Goal: Register for event/course

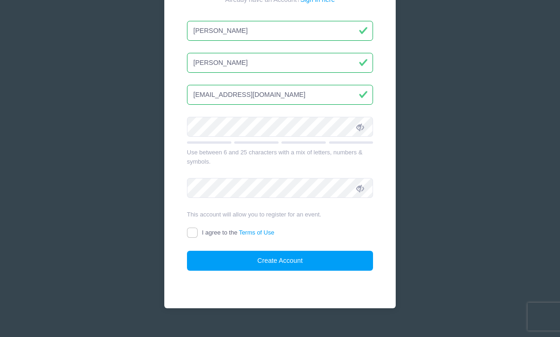
click at [313, 141] on div at bounding box center [303, 142] width 44 height 2
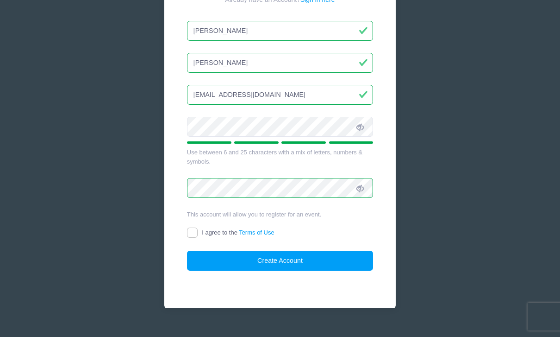
click at [191, 225] on form "Create an Account Already have an Account? Sign in here [PERSON_NAME] [EMAIL_AD…" at bounding box center [280, 124] width 187 height 293
click at [191, 227] on input "I agree to the Terms of Use" at bounding box center [192, 232] width 11 height 11
checkbox input "true"
click at [228, 250] on button "Create Account" at bounding box center [280, 260] width 187 height 20
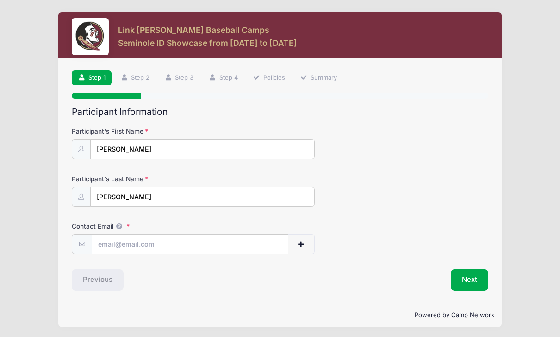
click at [194, 257] on div "Participant Information Participant's First Name [PERSON_NAME] Participant's La…" at bounding box center [280, 198] width 417 height 184
click at [194, 251] on input "Contact Email" at bounding box center [190, 244] width 196 height 20
type input "[EMAIL_ADDRESS][DOMAIN_NAME]"
click at [471, 289] on div "Step 1 /7 Step 1 Step 2 Step 3 Step 4 Policies Summary Participant Information …" at bounding box center [280, 180] width 444 height 244
click at [472, 284] on button "Next" at bounding box center [469, 279] width 37 height 21
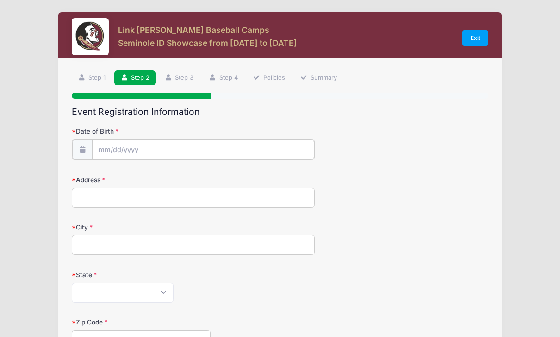
click at [283, 141] on input "Date of Birth" at bounding box center [203, 149] width 222 height 20
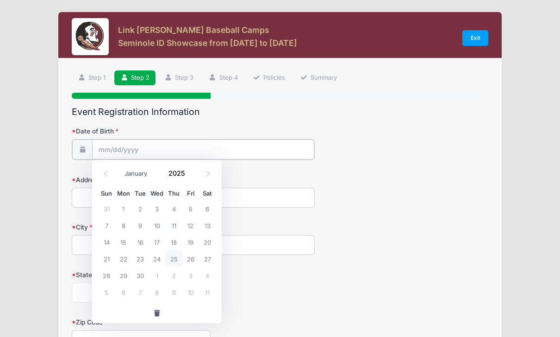
click at [283, 141] on input "Date of Birth" at bounding box center [203, 149] width 222 height 20
click at [180, 238] on span "18" at bounding box center [173, 241] width 17 height 17
type input "[DATE]"
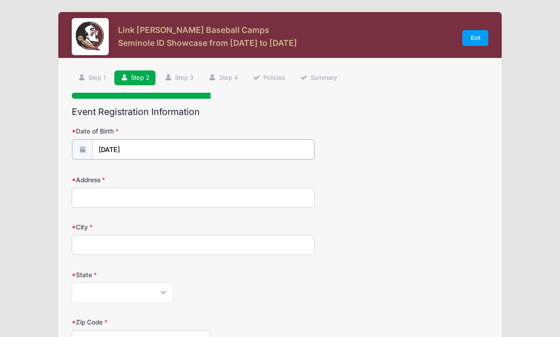
click at [148, 151] on input "[DATE]" at bounding box center [203, 149] width 222 height 20
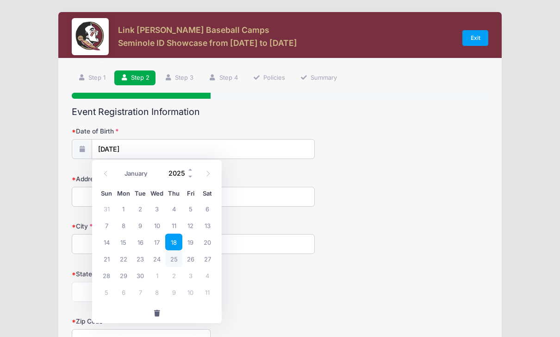
click at [179, 172] on input "2025" at bounding box center [179, 173] width 30 height 14
type input "2009"
click at [252, 198] on input "Address" at bounding box center [193, 197] width 243 height 20
click at [234, 151] on input "[DATE]" at bounding box center [203, 149] width 222 height 20
click at [187, 246] on span "18" at bounding box center [190, 241] width 17 height 17
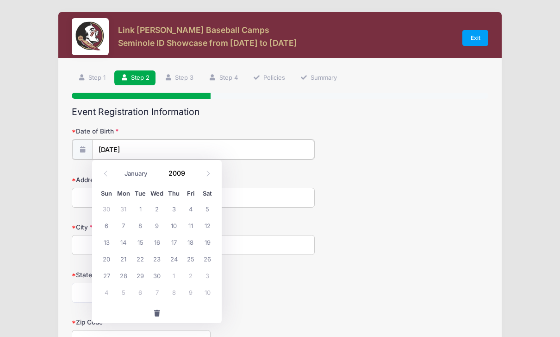
type input "[DATE]"
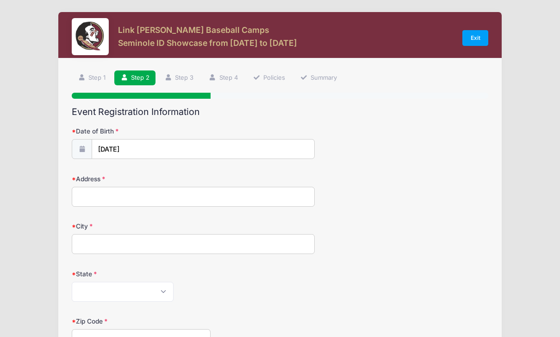
click at [166, 199] on input "Address" at bounding box center [193, 197] width 243 height 20
type input "[STREET_ADDRESS]"
type input "[GEOGRAPHIC_DATA]"
select select "IN"
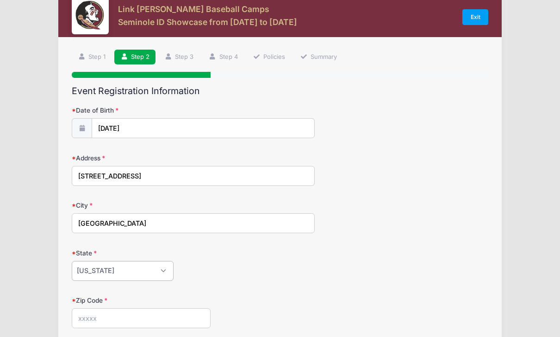
scroll to position [87, 0]
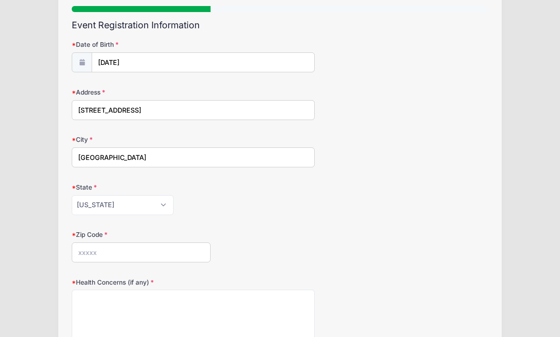
click at [125, 251] on input "Zip Code" at bounding box center [141, 252] width 139 height 20
type input "47172"
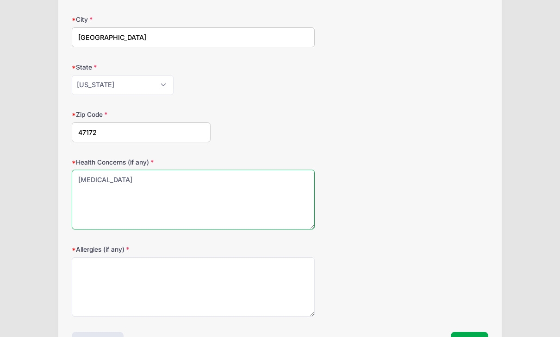
scroll to position [239, 0]
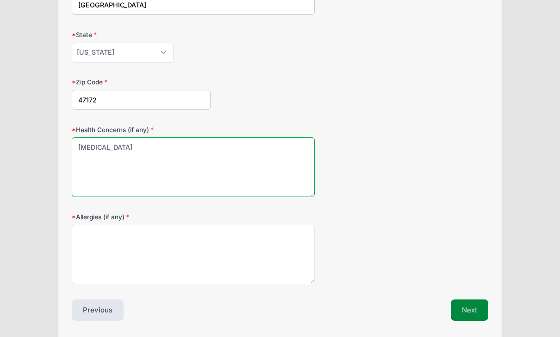
type textarea "[MEDICAL_DATA]"
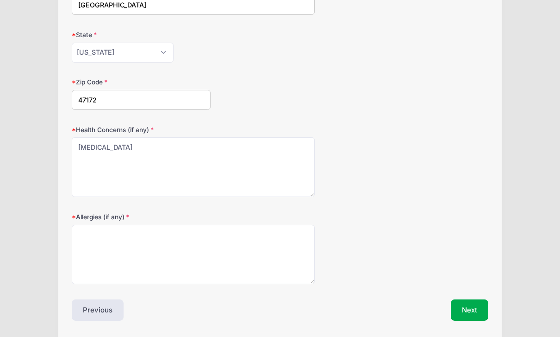
click at [479, 313] on button "Next" at bounding box center [469, 309] width 37 height 21
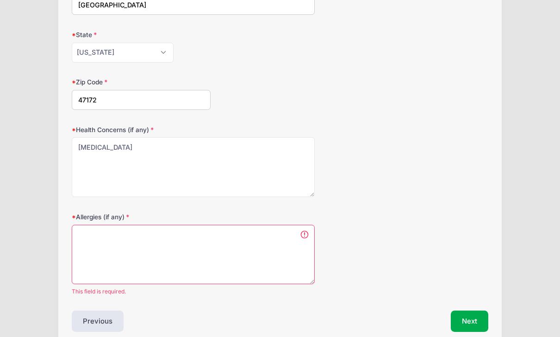
scroll to position [250, 0]
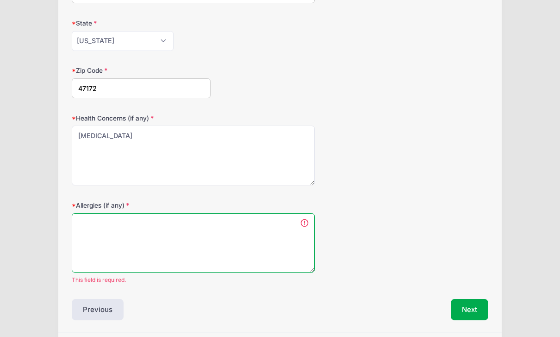
click at [184, 230] on textarea "Allergies (if any)" at bounding box center [193, 243] width 243 height 60
type textarea "_"
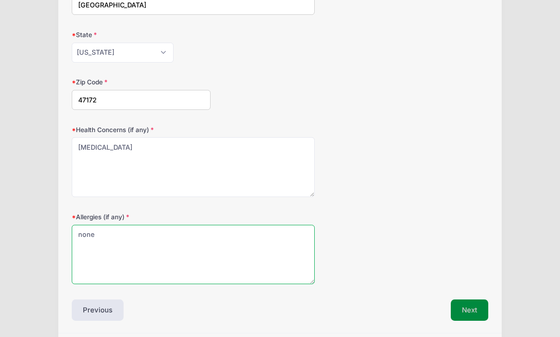
type textarea "none"
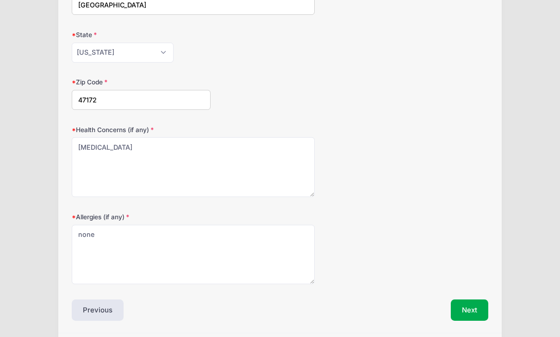
click at [479, 306] on button "Next" at bounding box center [469, 309] width 37 height 21
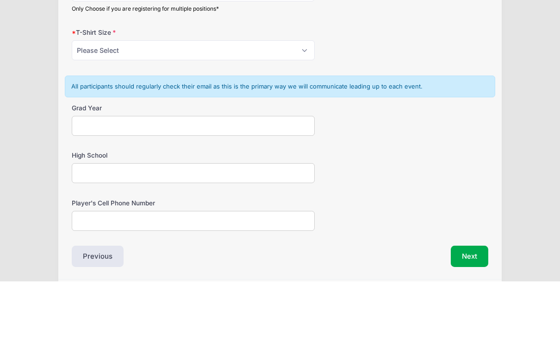
scroll to position [0, 0]
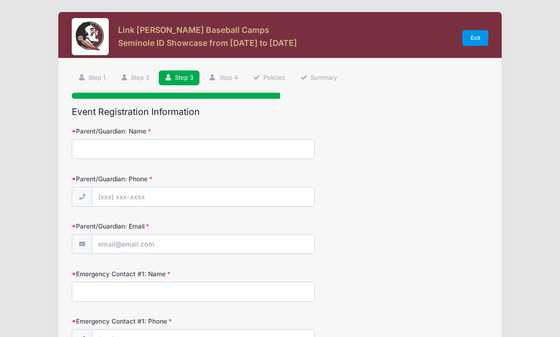
click at [483, 37] on link "Exit" at bounding box center [475, 38] width 26 height 16
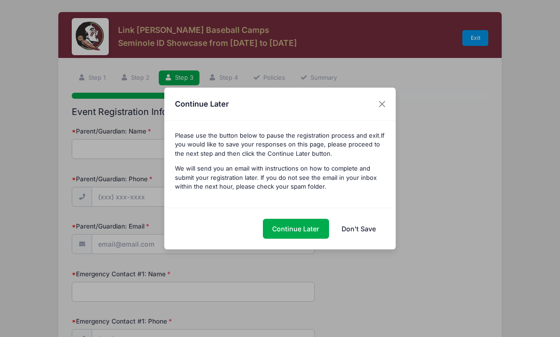
click at [298, 233] on button "Continue Later" at bounding box center [296, 229] width 66 height 20
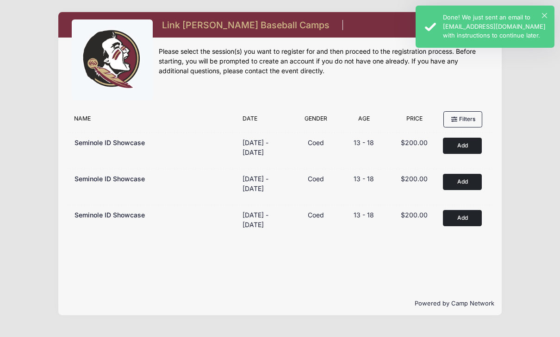
click at [545, 19] on div "Done! We just sent an email to namott09@yahoo.com with instructions to continue…" at bounding box center [495, 26] width 104 height 27
